Goal: Transaction & Acquisition: Book appointment/travel/reservation

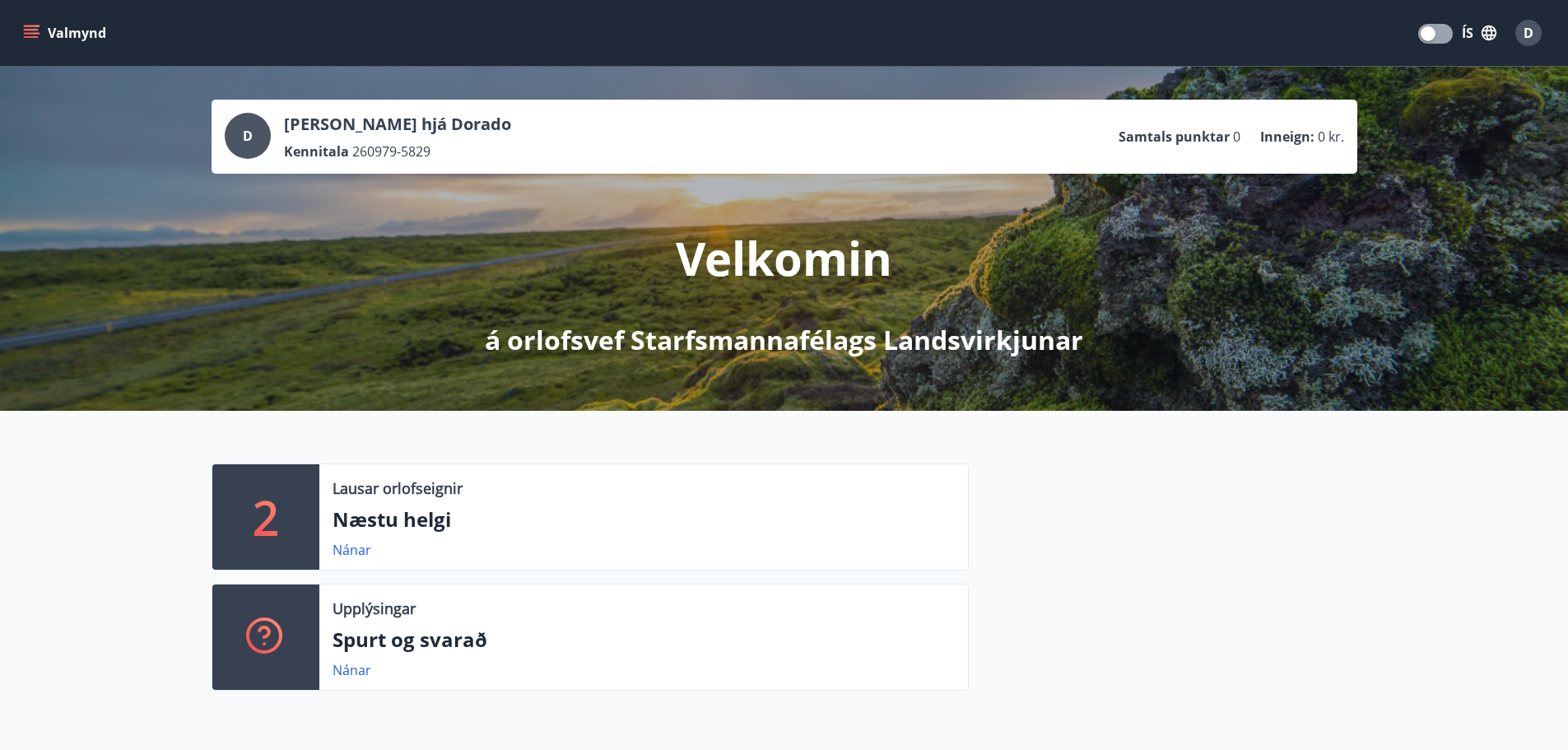
click at [56, 30] on button "Valmynd" at bounding box center [65, 33] width 93 height 29
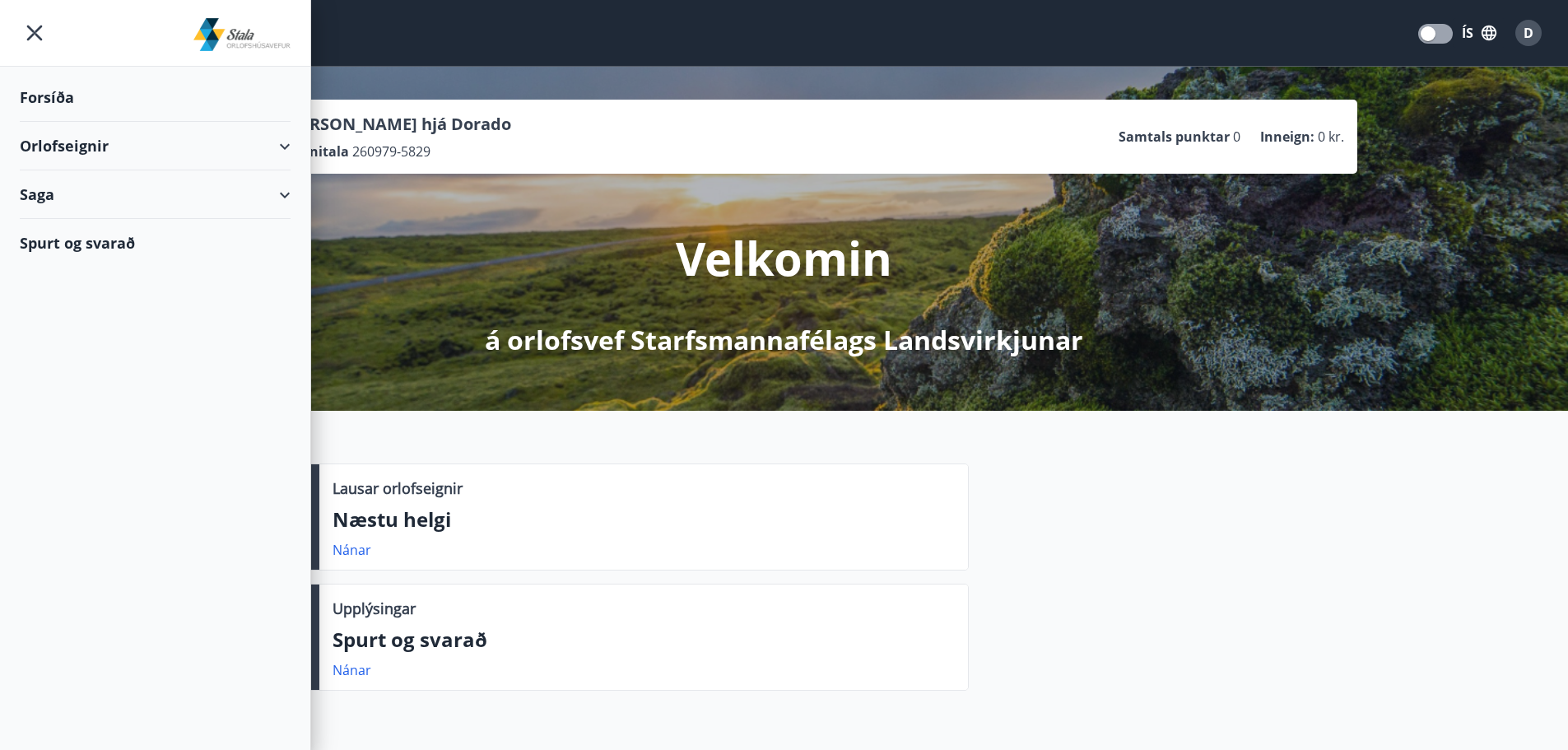
click at [58, 148] on div "Orlofseignir" at bounding box center [155, 146] width 271 height 49
click at [43, 183] on div "Framboð" at bounding box center [155, 188] width 244 height 35
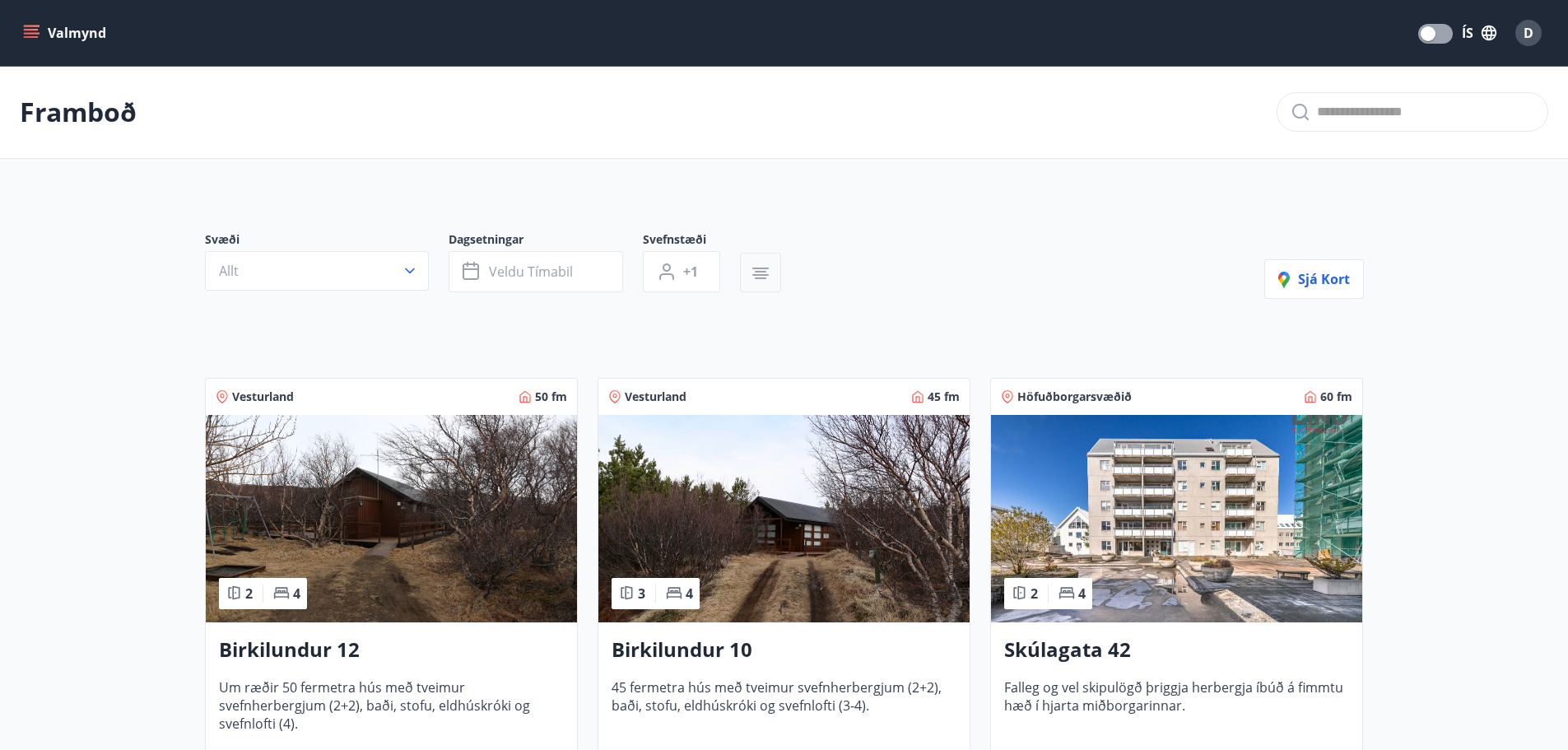
click at [768, 275] on icon "button" at bounding box center [761, 275] width 17 height 2
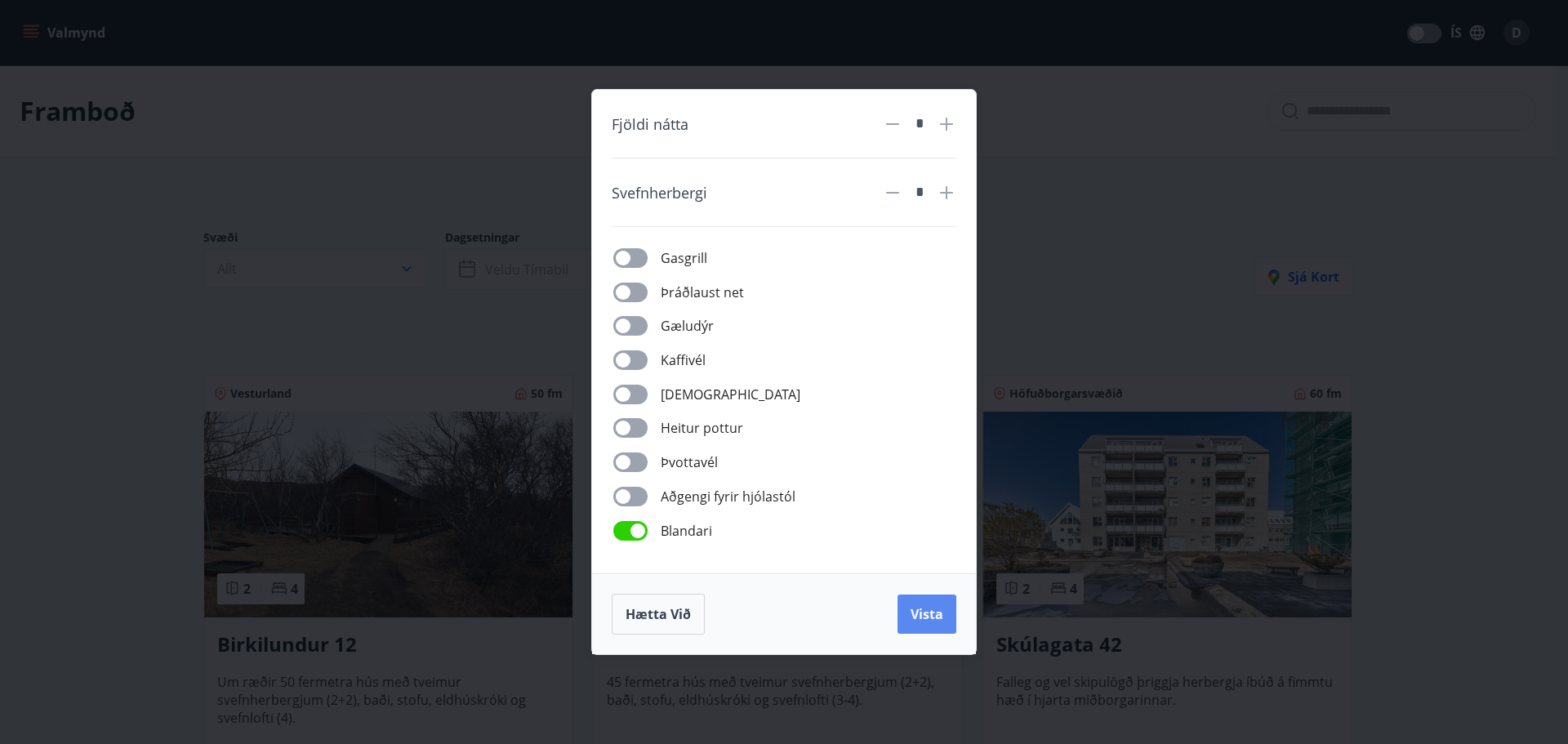
click at [919, 611] on span "Vista" at bounding box center [927, 614] width 33 height 18
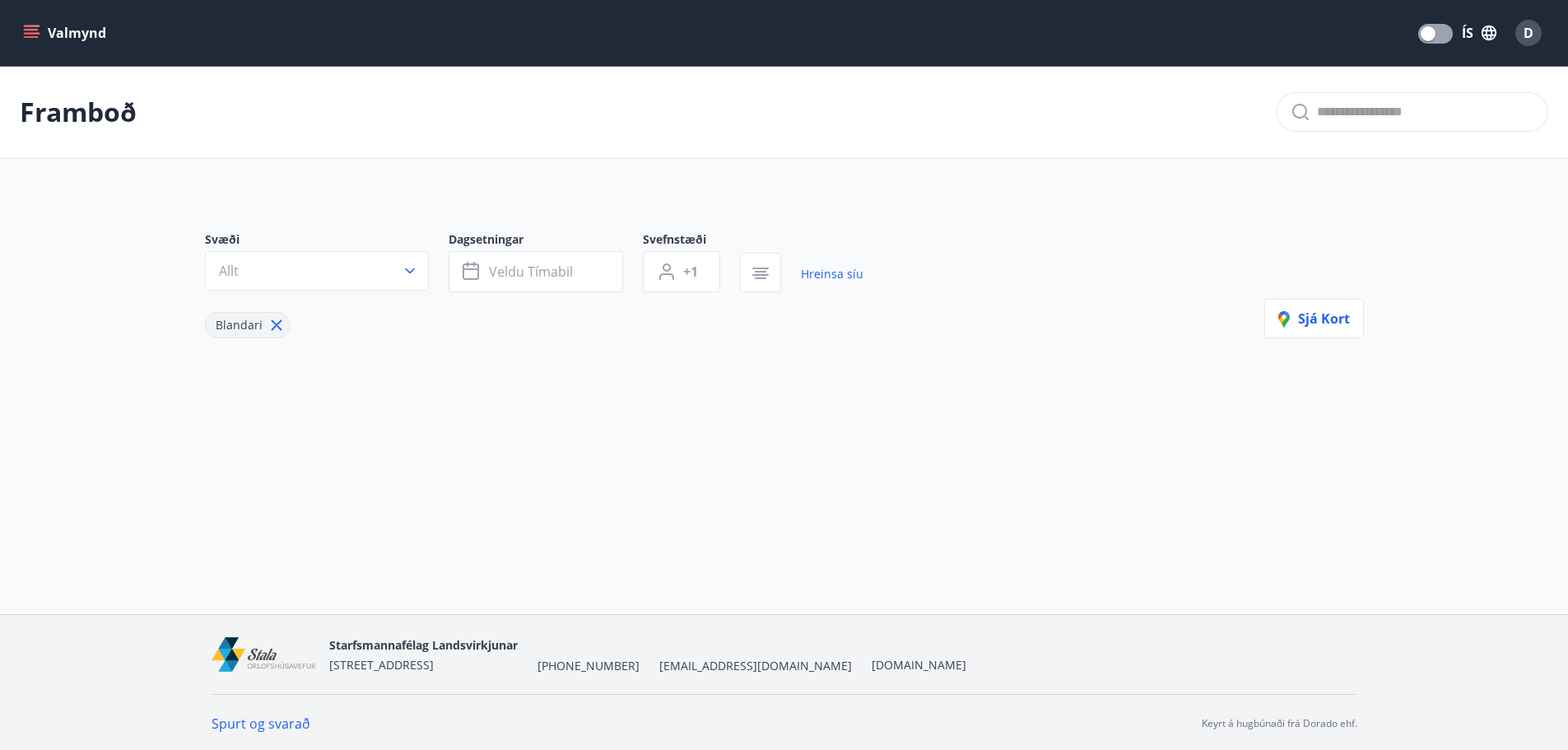
click at [270, 322] on icon at bounding box center [276, 325] width 18 height 18
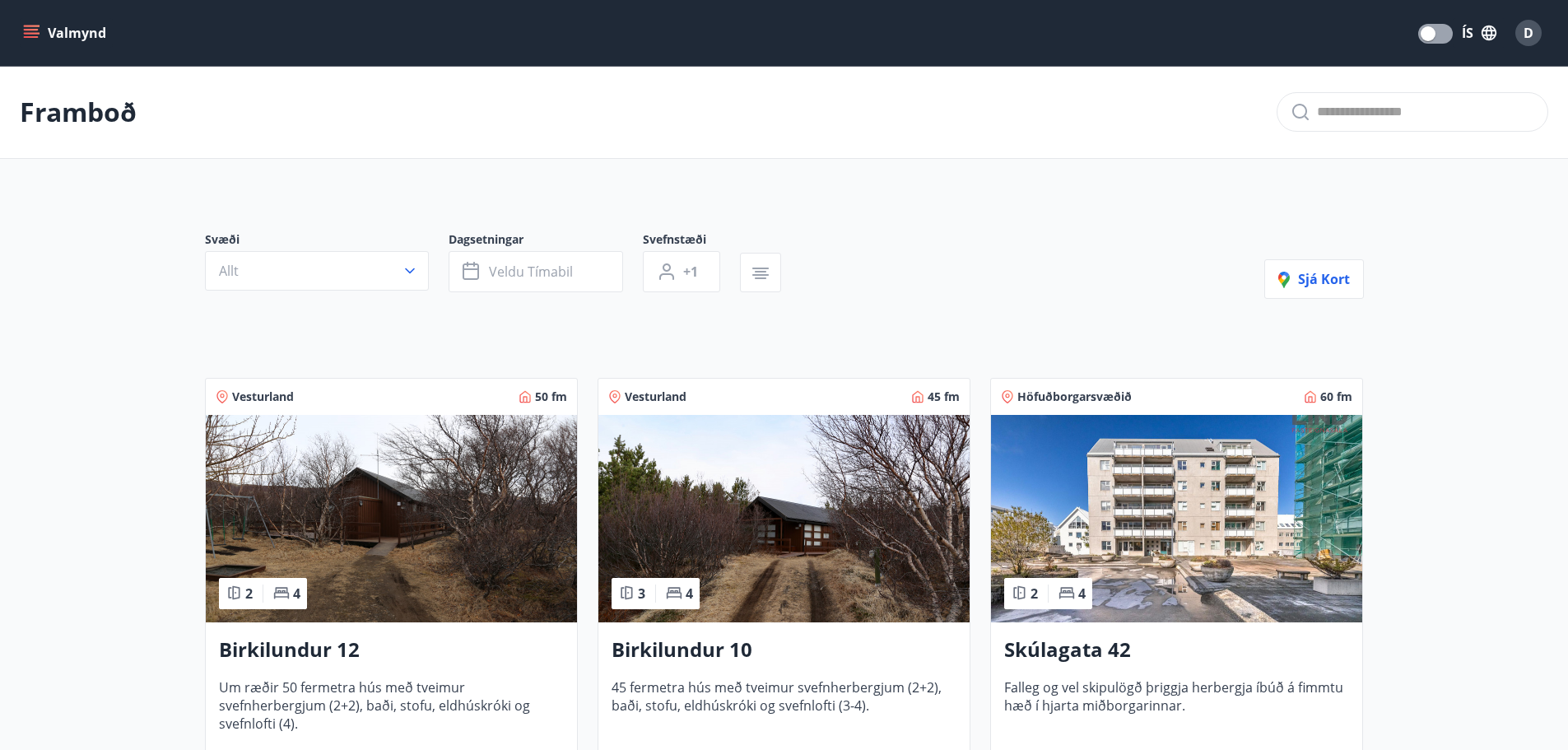
click at [56, 27] on button "Valmynd" at bounding box center [65, 33] width 93 height 29
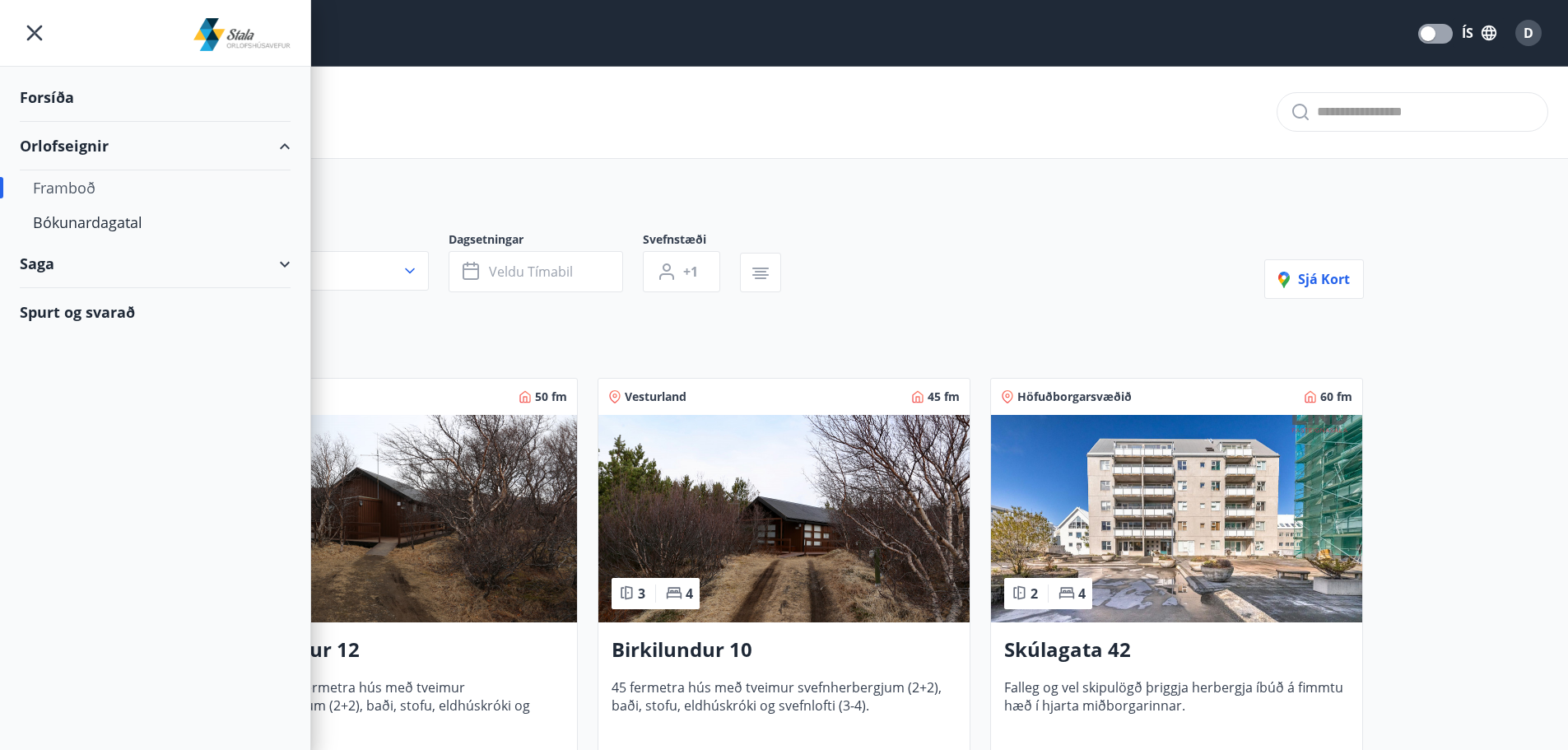
click at [39, 31] on icon "menu" at bounding box center [34, 33] width 29 height 29
